Goal: Use online tool/utility

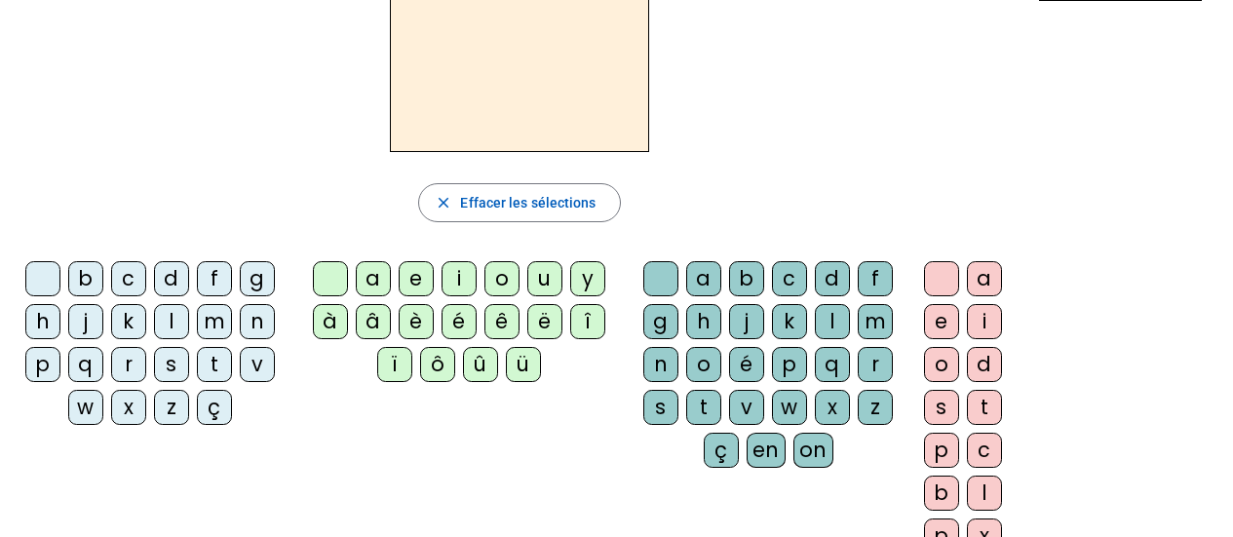
scroll to position [97, 0]
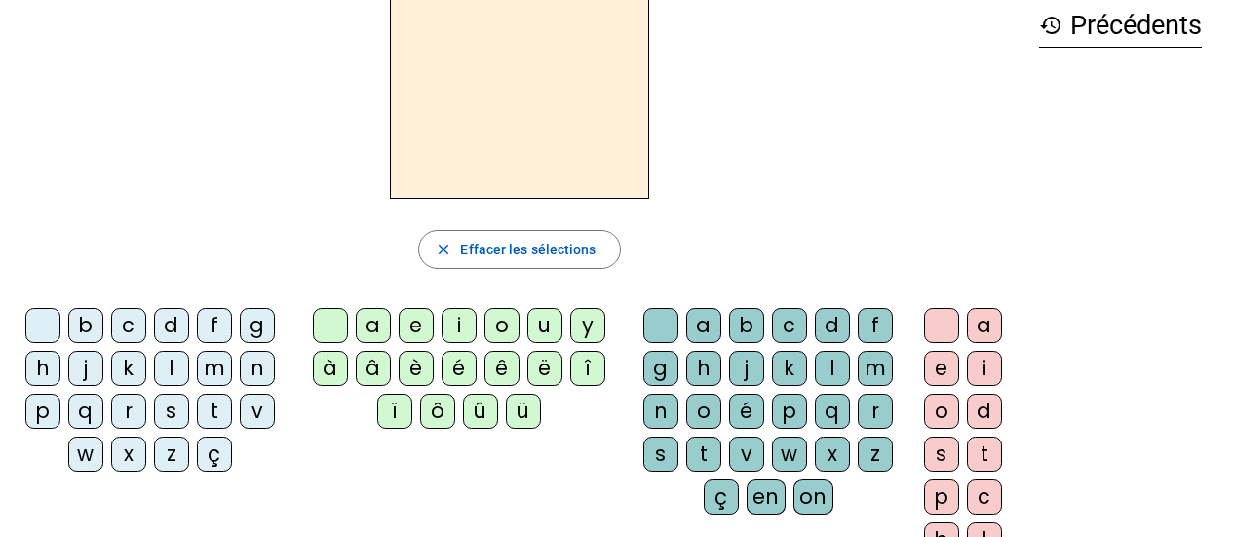
click at [165, 329] on div "d" at bounding box center [171, 325] width 35 height 35
drag, startPoint x: 541, startPoint y: 329, endPoint x: 541, endPoint y: 281, distance: 47.8
click at [541, 329] on div "u" at bounding box center [544, 325] width 35 height 35
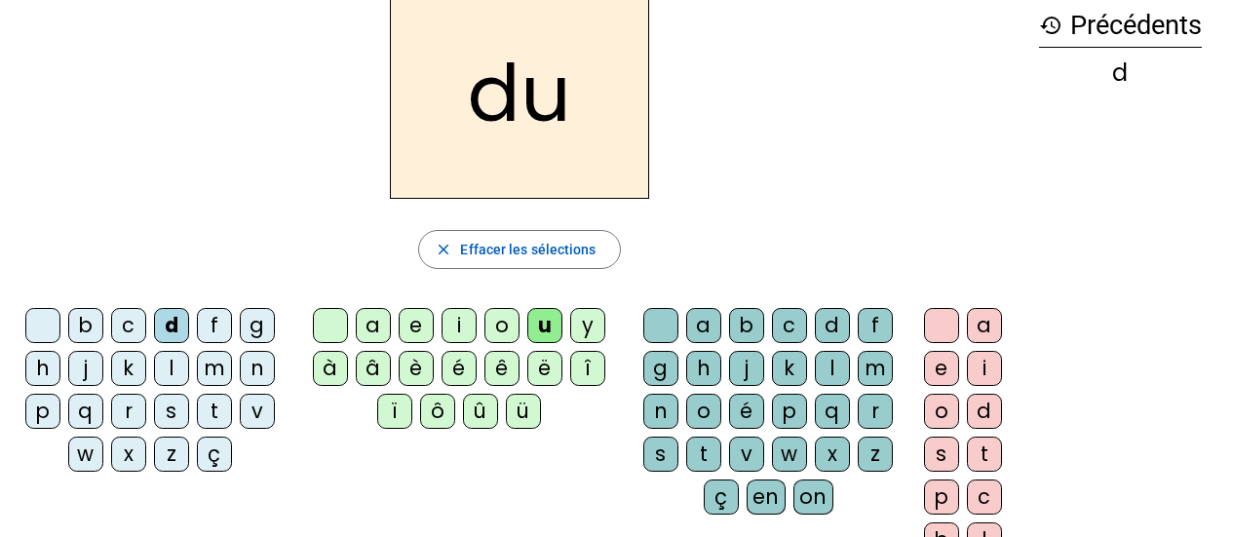
click at [210, 412] on div "t" at bounding box center [214, 411] width 35 height 35
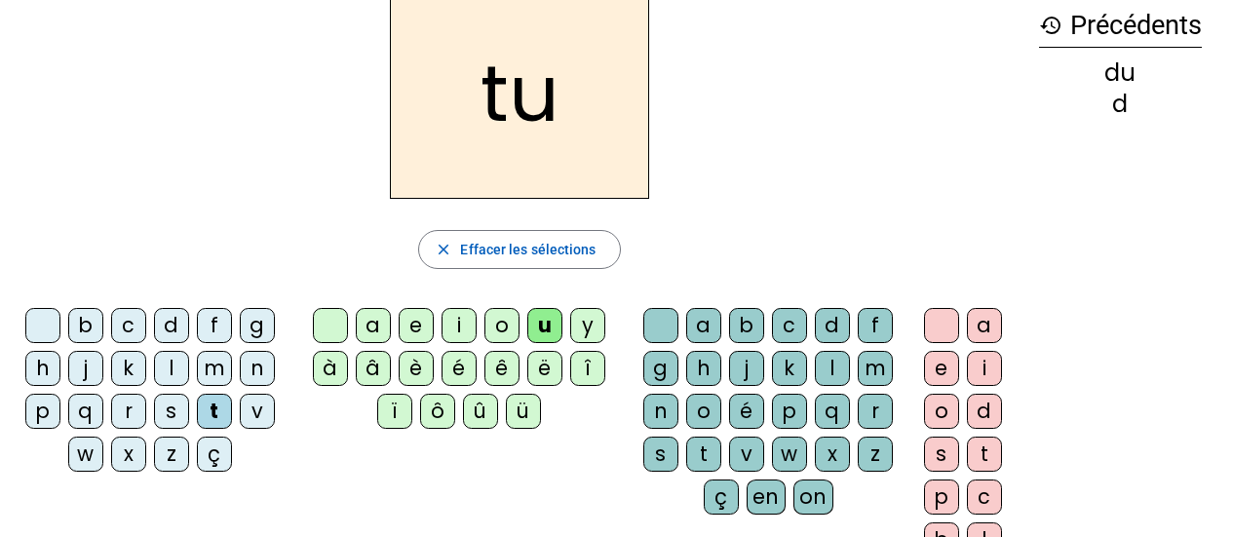
click at [384, 320] on div "a" at bounding box center [373, 325] width 35 height 35
click at [415, 329] on div "e" at bounding box center [416, 325] width 35 height 35
click at [180, 319] on div "d" at bounding box center [171, 325] width 35 height 35
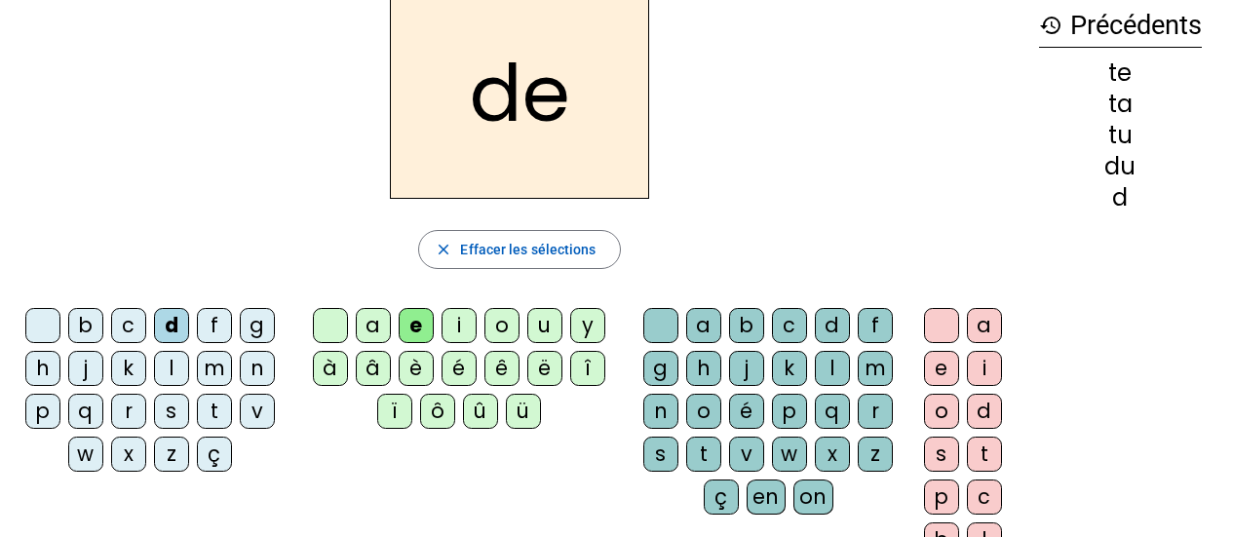
click at [88, 368] on div "j" at bounding box center [85, 368] width 35 height 35
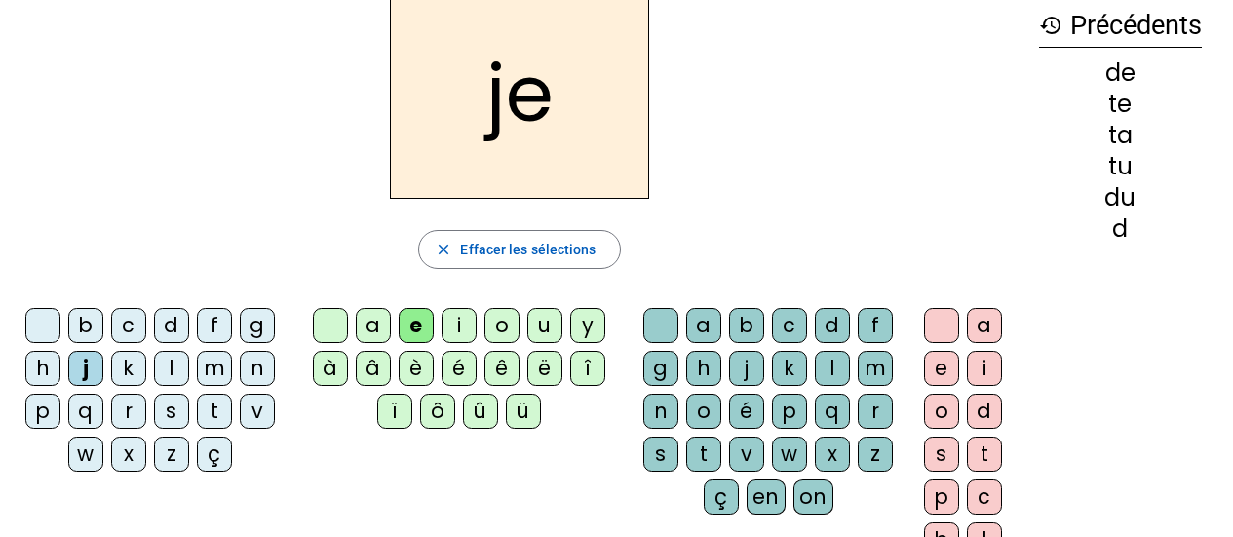
click at [223, 361] on div "m" at bounding box center [214, 368] width 35 height 35
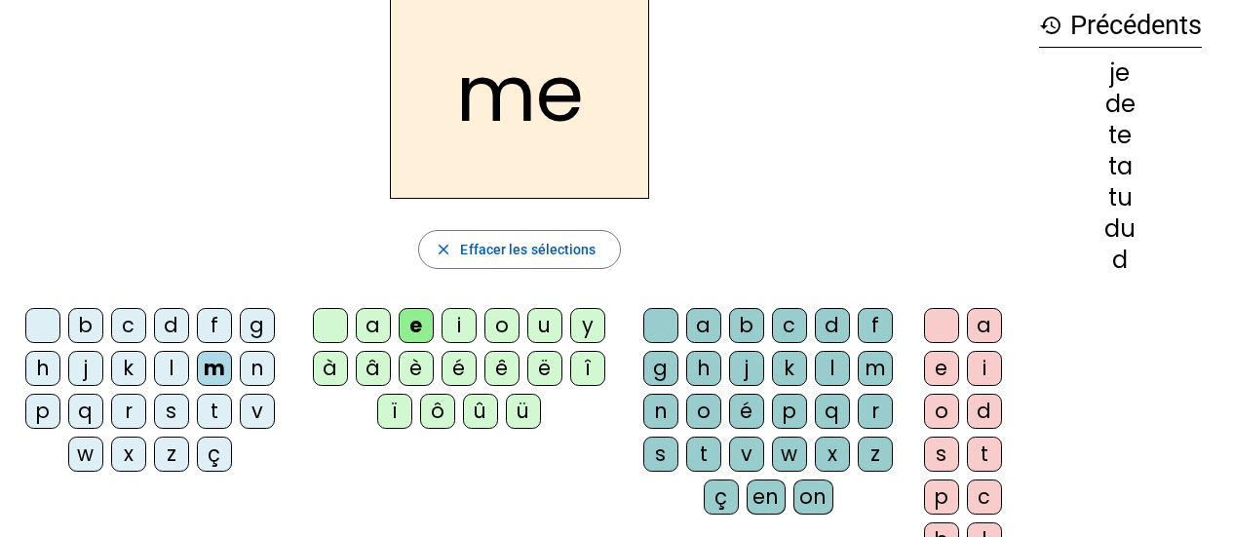
click at [385, 329] on div "a" at bounding box center [373, 325] width 35 height 35
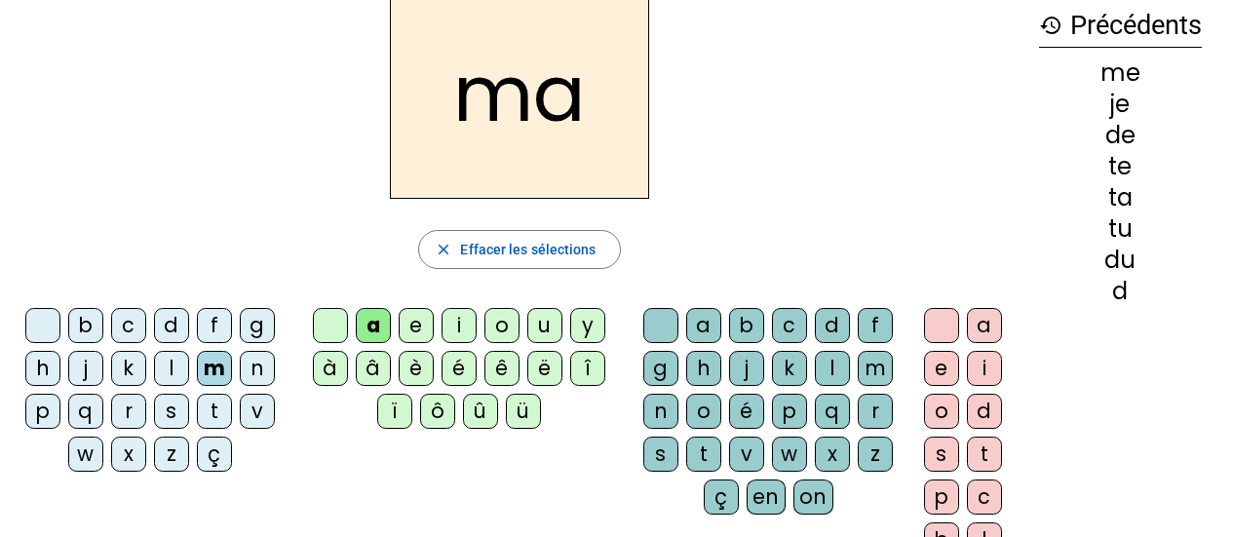
click at [838, 364] on div "l" at bounding box center [832, 368] width 35 height 35
